Goal: Task Accomplishment & Management: Use online tool/utility

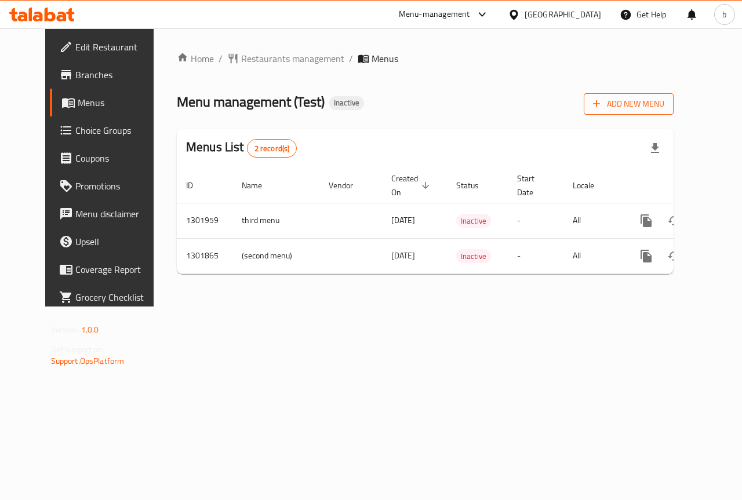
click at [654, 98] on span "Add New Menu" at bounding box center [628, 104] width 71 height 14
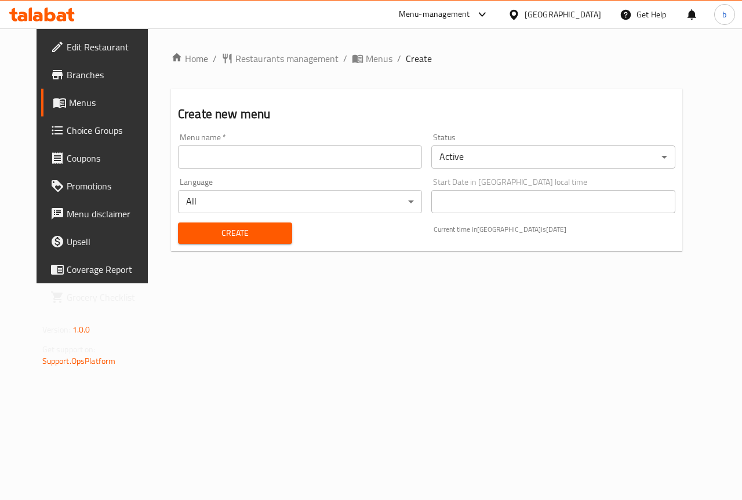
click at [272, 154] on input "text" at bounding box center [300, 156] width 244 height 23
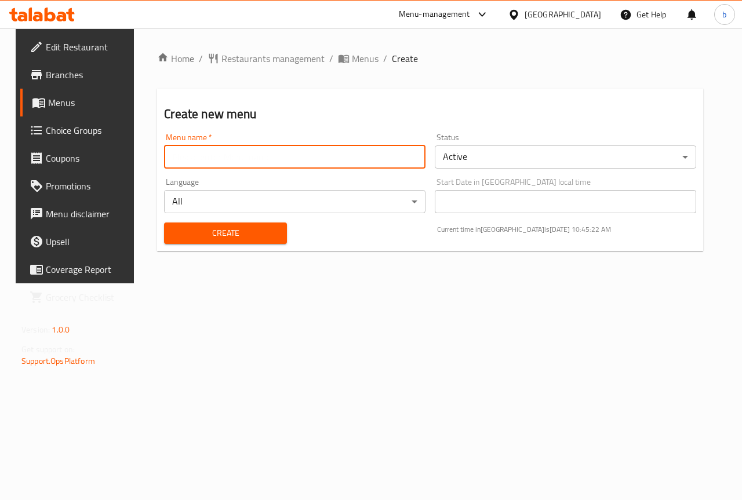
type input "basant 7531"
click at [225, 234] on span "Create" at bounding box center [225, 233] width 104 height 14
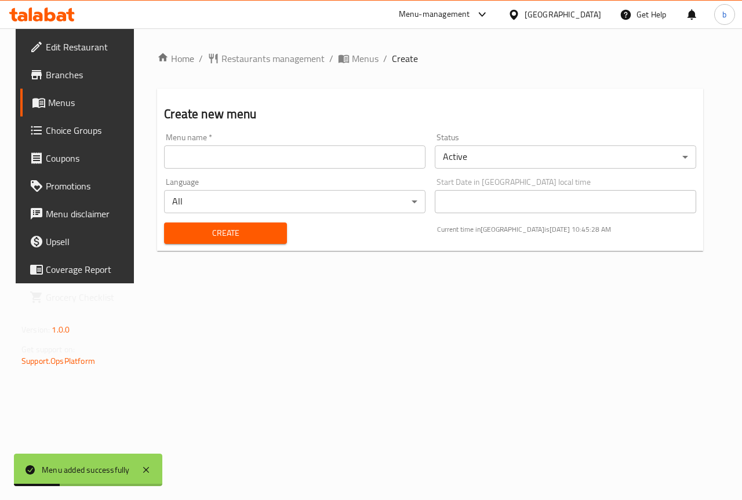
click at [60, 97] on span "Menus" at bounding box center [89, 103] width 82 height 14
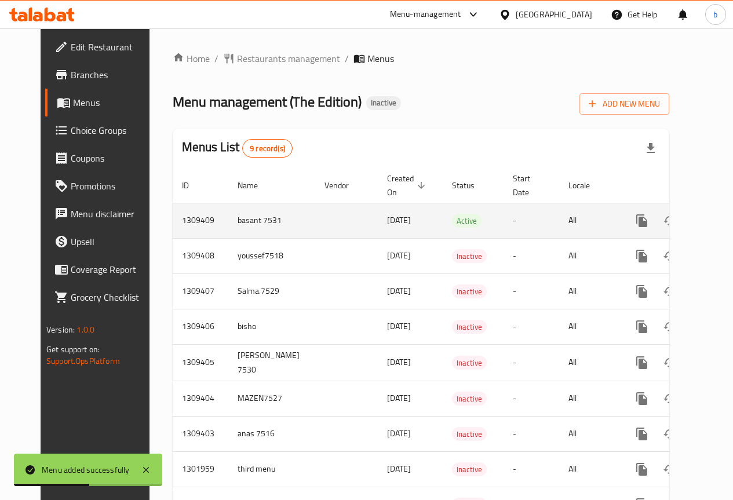
click at [711, 217] on link "enhanced table" at bounding box center [725, 221] width 28 height 28
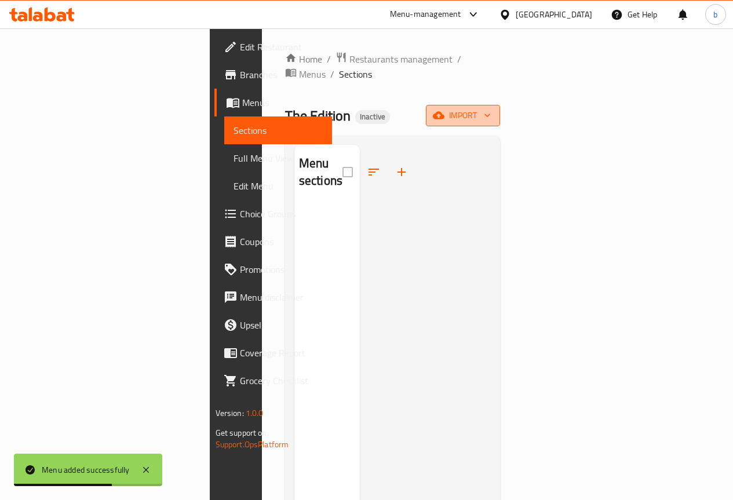
click at [444, 112] on icon "button" at bounding box center [439, 116] width 12 height 8
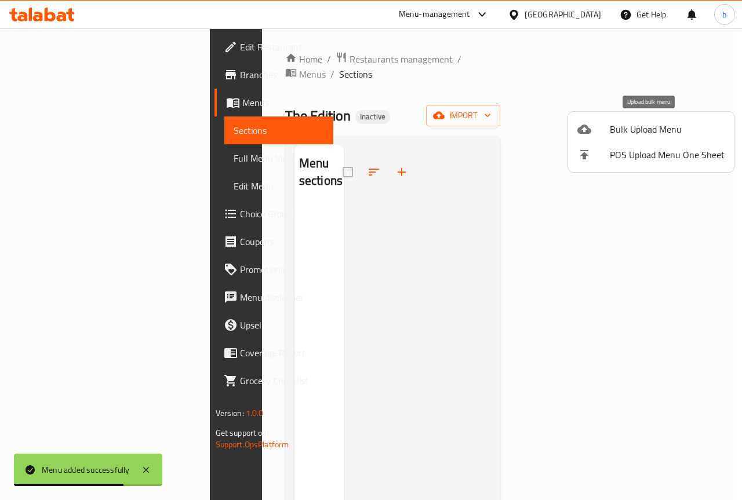
click at [637, 132] on span "Bulk Upload Menu" at bounding box center [666, 129] width 115 height 14
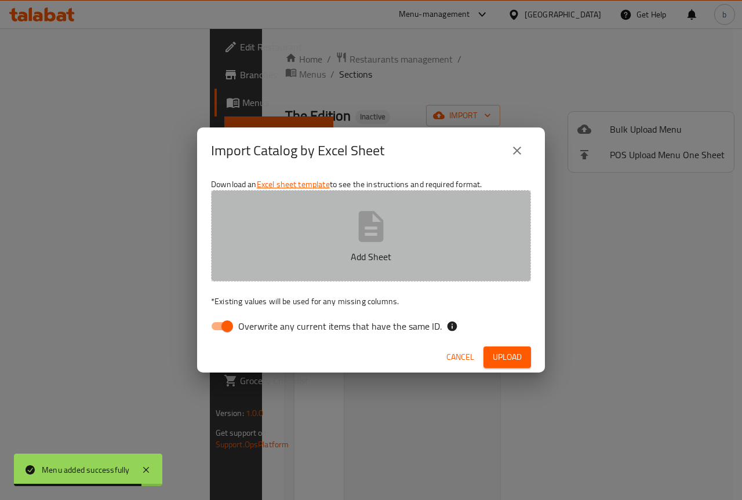
click at [360, 220] on icon "button" at bounding box center [371, 226] width 25 height 31
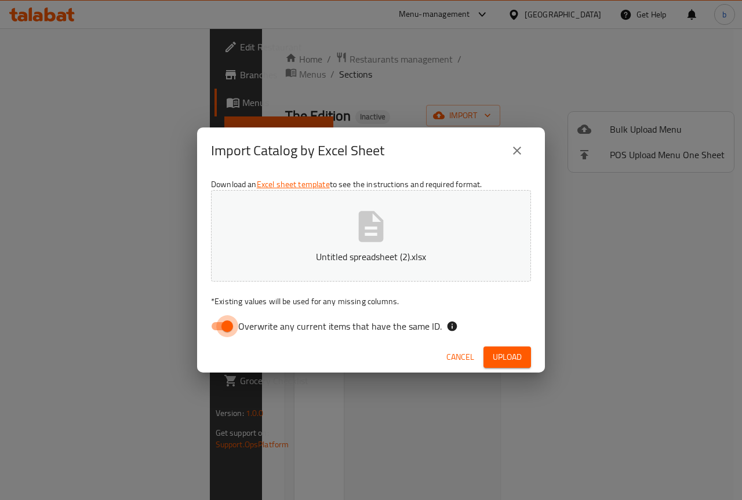
click at [225, 322] on input "Overwrite any current items that have the same ID." at bounding box center [227, 326] width 66 height 22
checkbox input "false"
click at [499, 352] on span "Upload" at bounding box center [506, 357] width 29 height 14
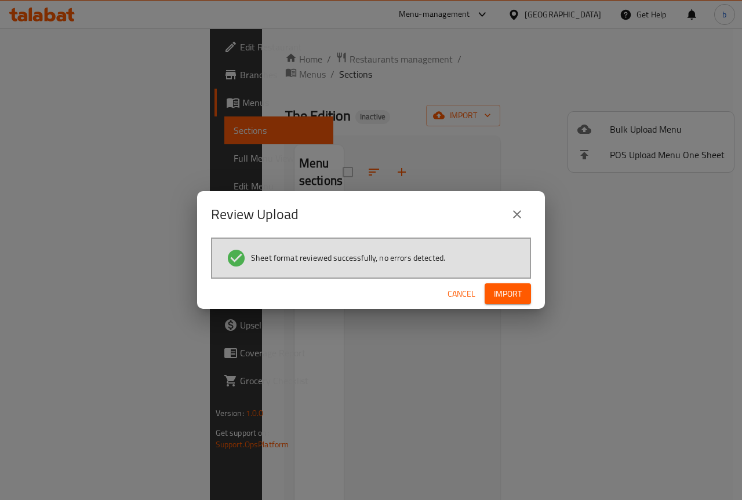
click at [501, 291] on span "Import" at bounding box center [508, 294] width 28 height 14
click at [524, 291] on button "button" at bounding box center [512, 293] width 37 height 19
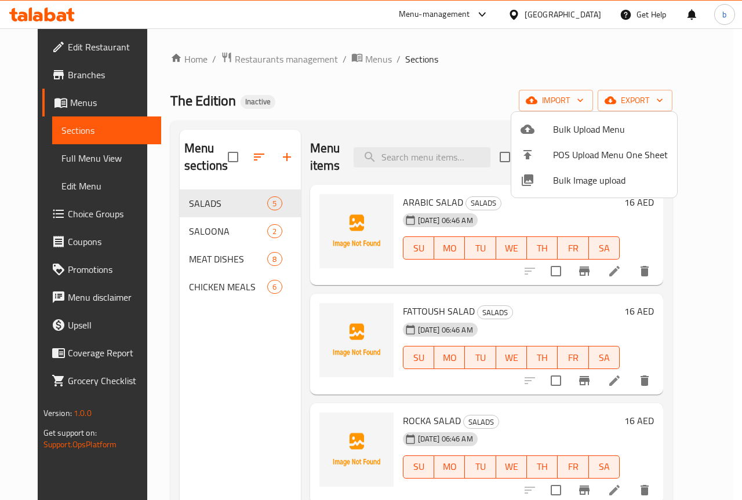
click at [423, 105] on div at bounding box center [371, 250] width 742 height 500
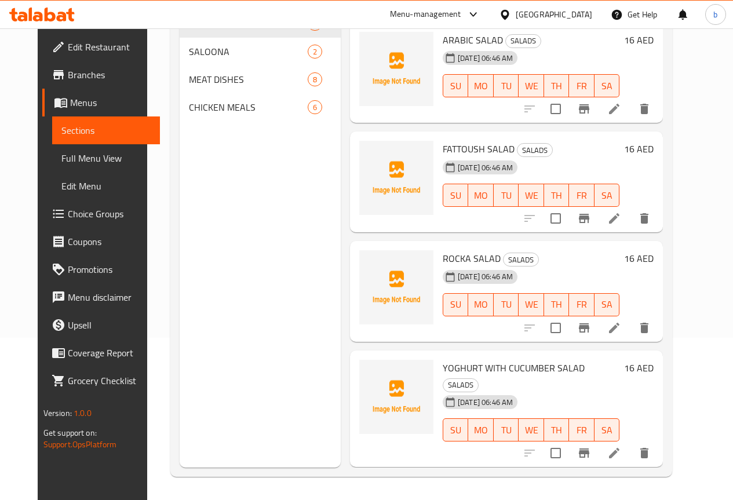
click at [67, 162] on span "Full Menu View" at bounding box center [105, 158] width 89 height 14
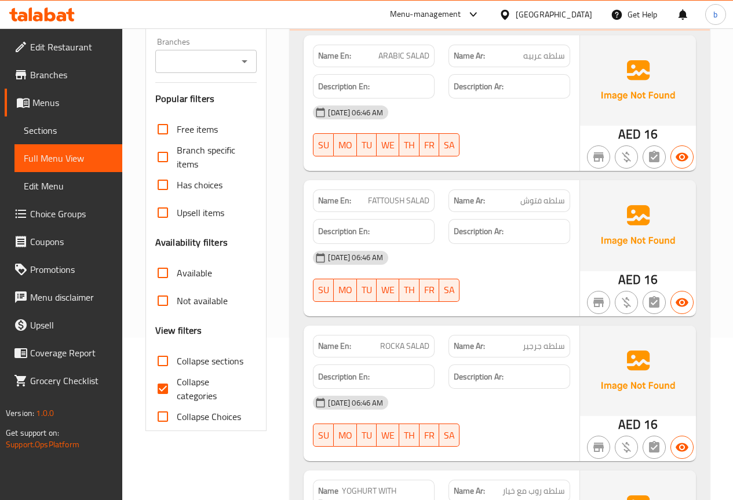
click at [162, 388] on input "Collapse categories" at bounding box center [163, 389] width 28 height 28
checkbox input "false"
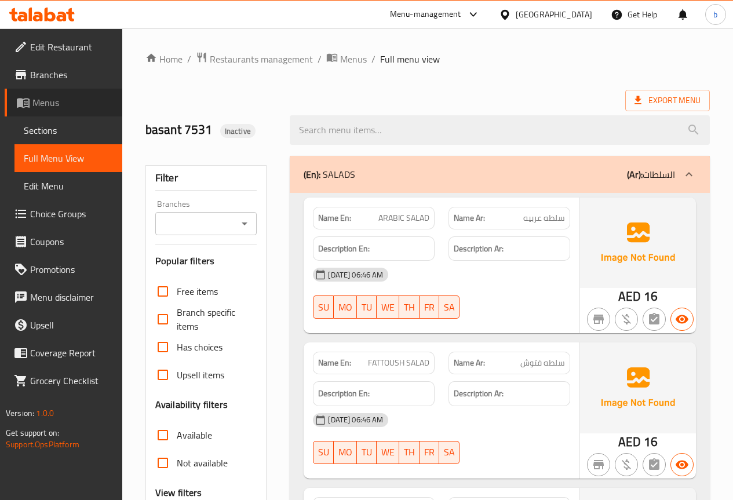
click at [58, 103] on span "Menus" at bounding box center [72, 103] width 81 height 14
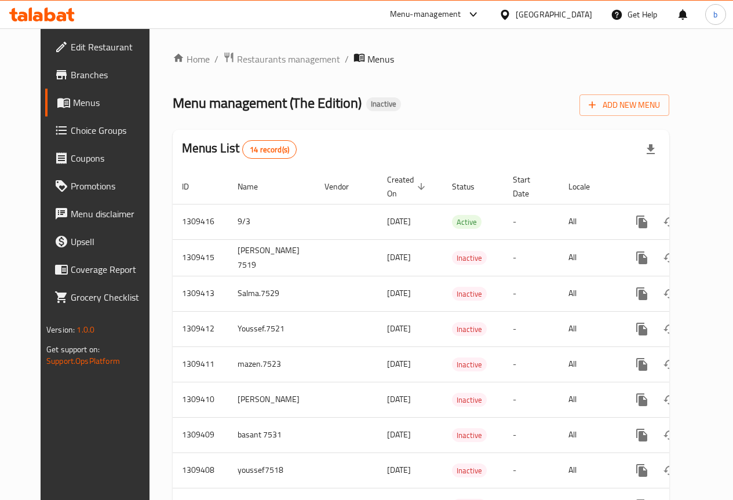
click at [71, 48] on span "Edit Restaurant" at bounding box center [112, 47] width 83 height 14
